Goal: Information Seeking & Learning: Check status

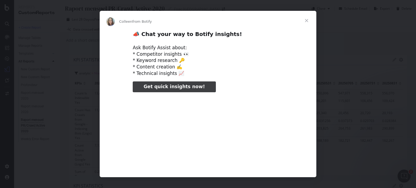
type input "186117"
click at [306, 21] on span "Close" at bounding box center [306, 20] width 19 height 19
